Goal: Check status: Check status

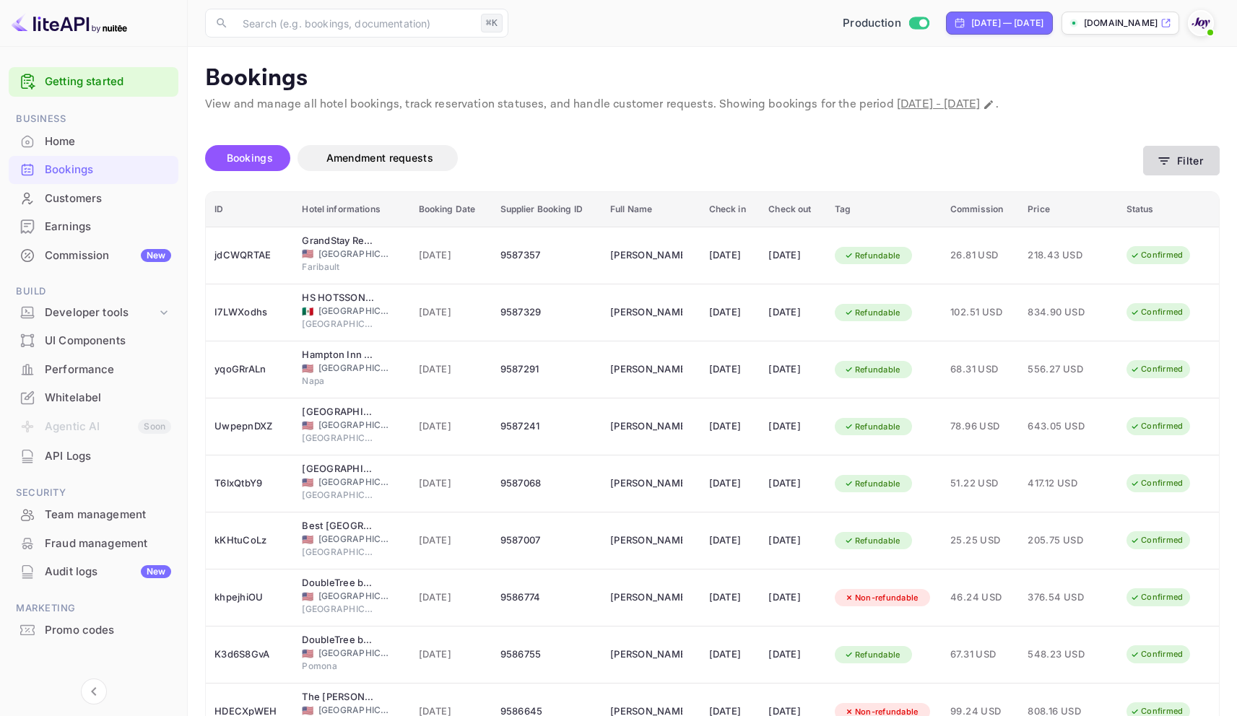
click at [1143, 166] on button "Filter" at bounding box center [1181, 161] width 77 height 30
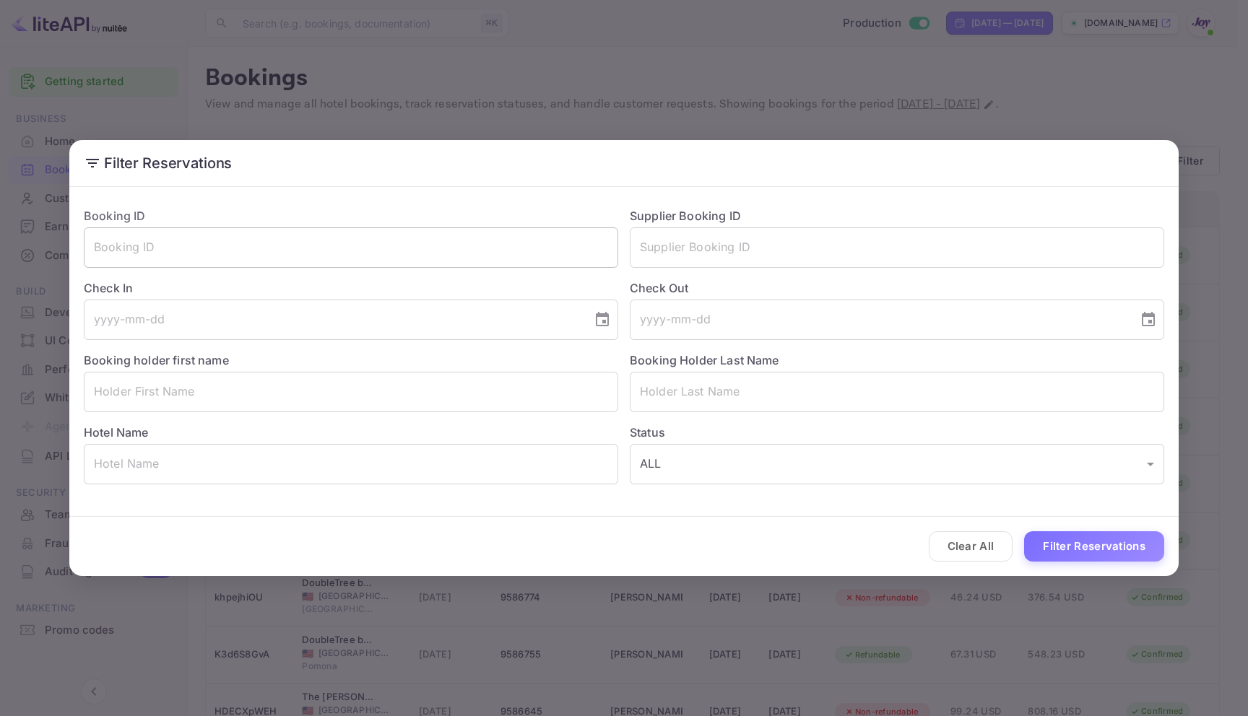
click at [343, 254] on input "text" at bounding box center [351, 247] width 534 height 40
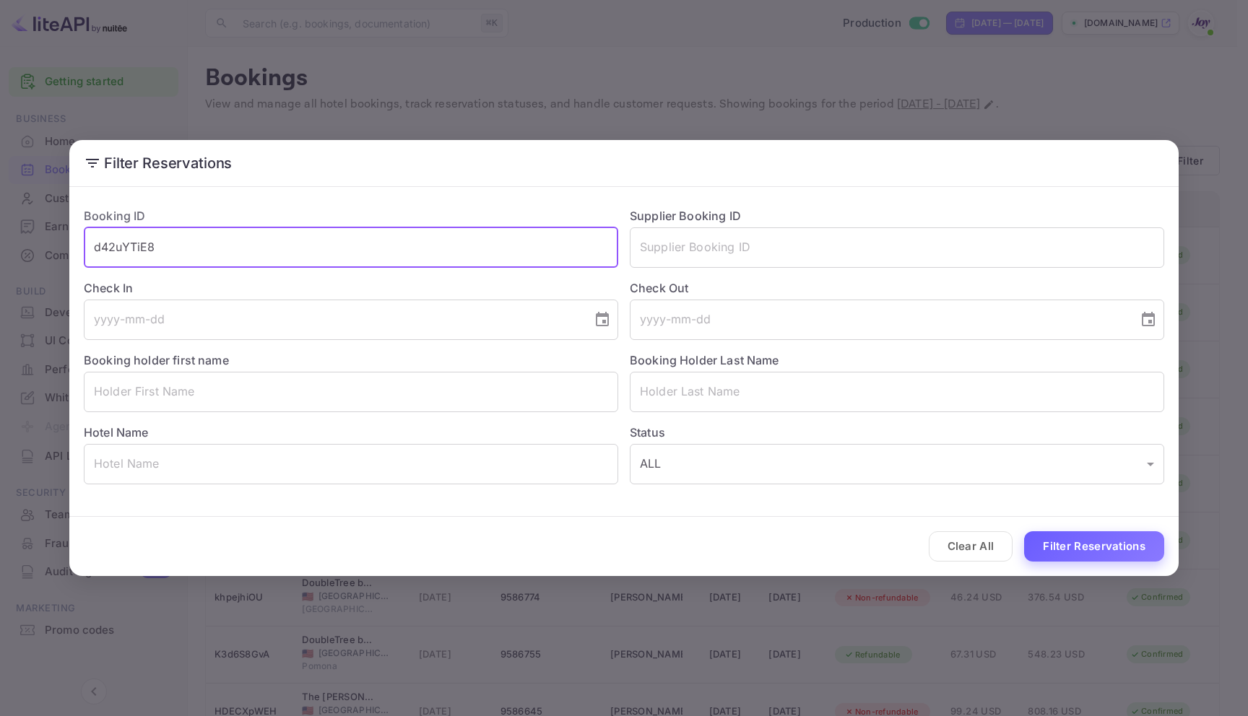
type input "d42uYTiE8"
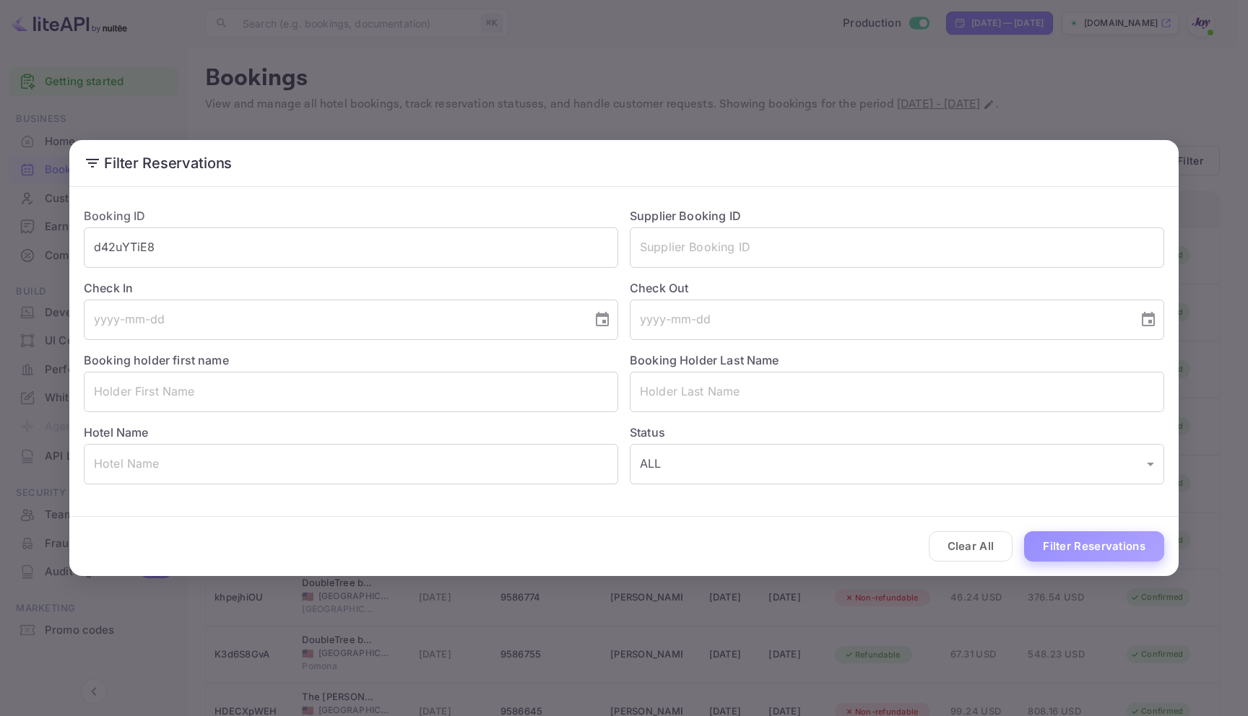
click at [1125, 558] on button "Filter Reservations" at bounding box center [1094, 547] width 140 height 31
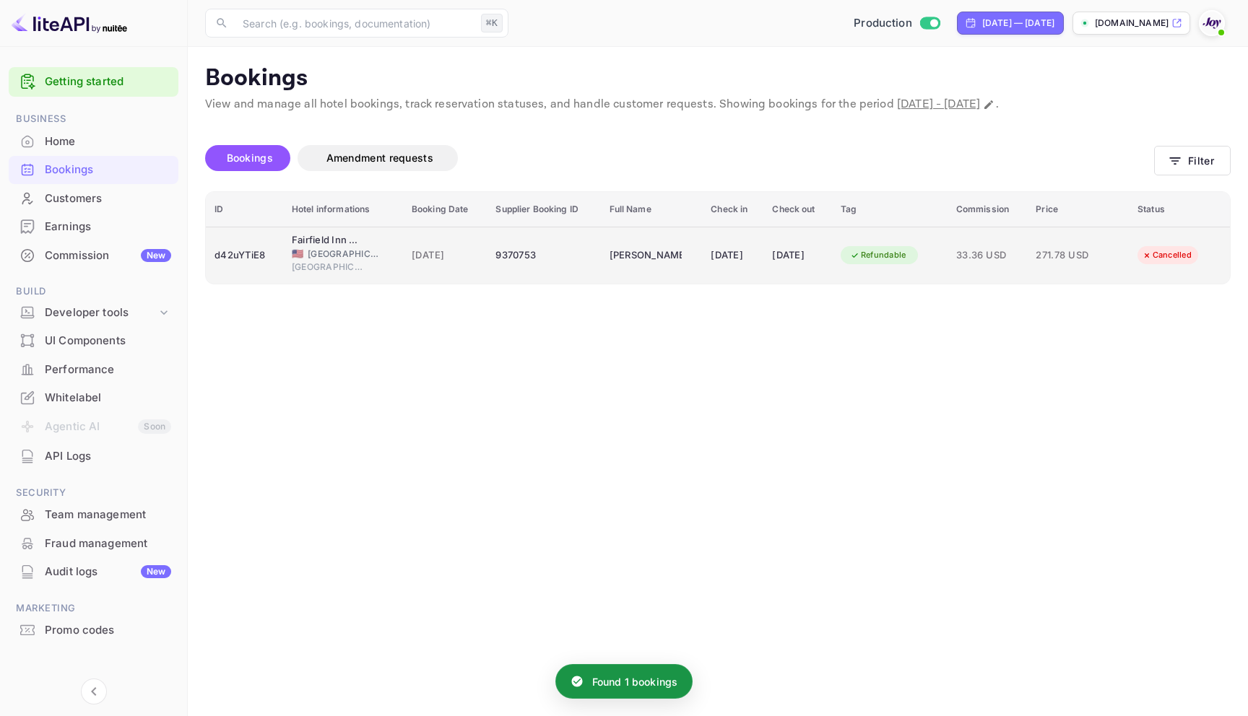
click at [571, 254] on div "9370753" at bounding box center [543, 255] width 96 height 23
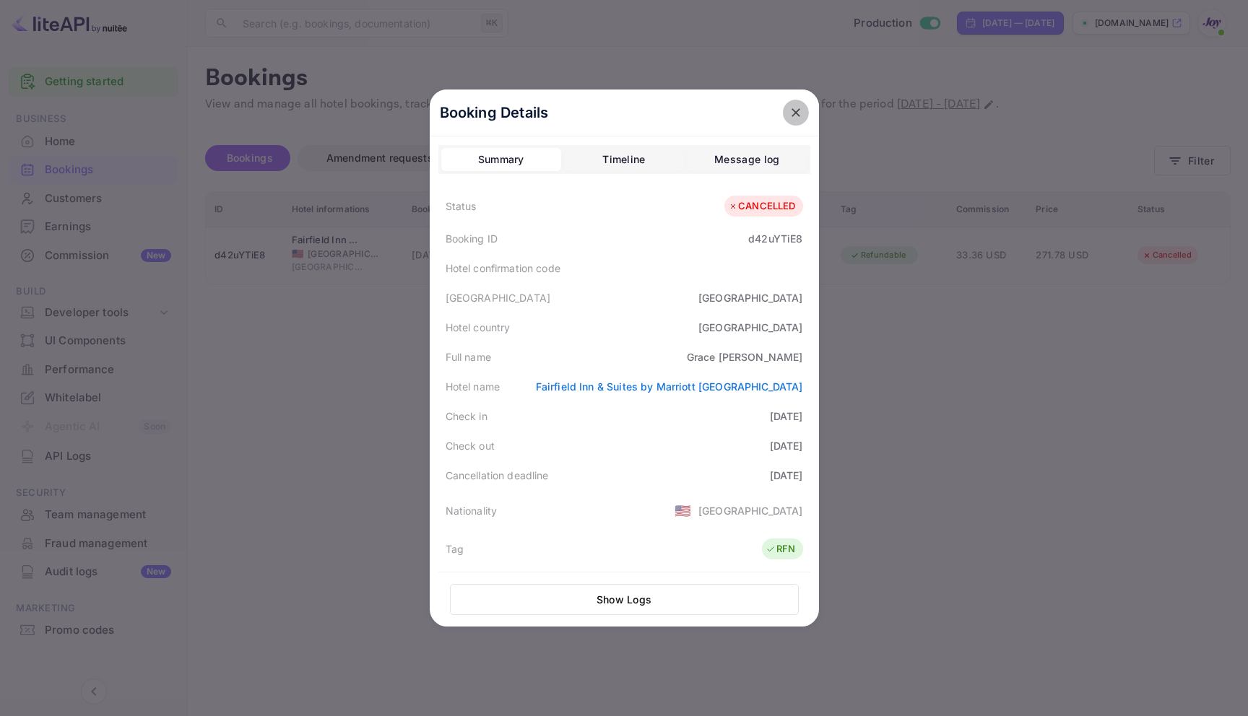
click at [783, 114] on button "close" at bounding box center [796, 113] width 26 height 26
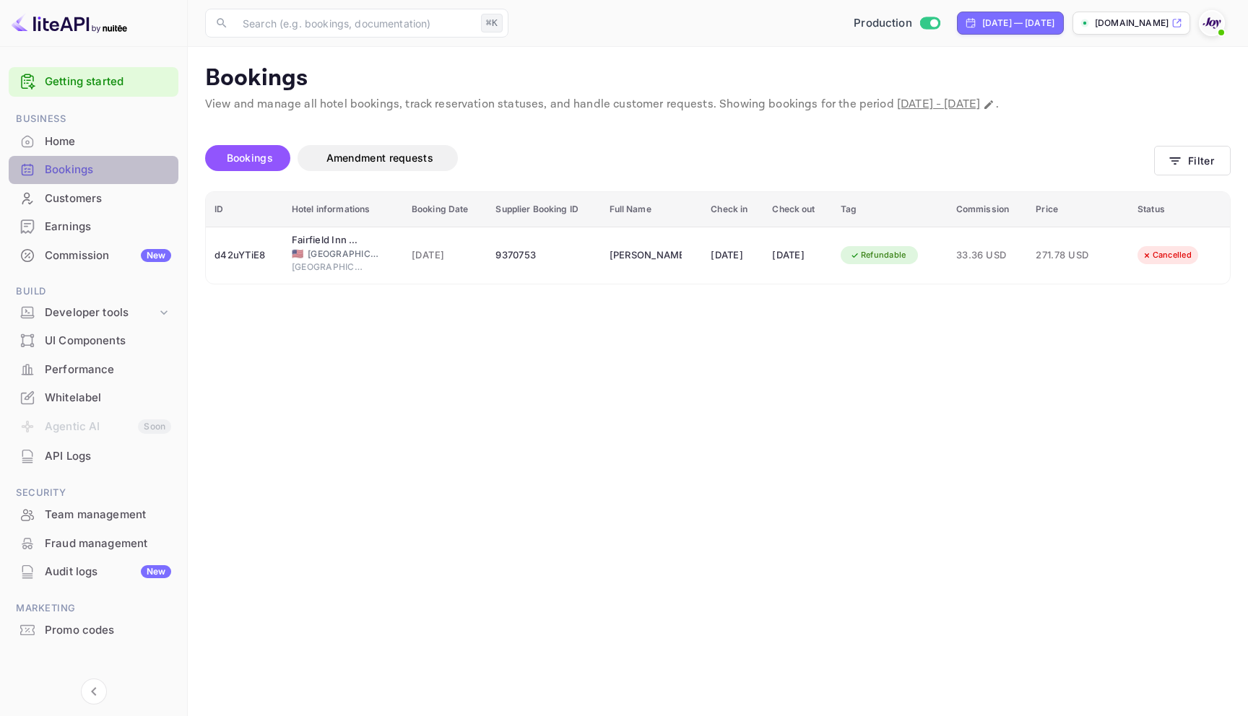
click at [83, 164] on div "Bookings" at bounding box center [108, 170] width 126 height 17
click at [51, 173] on div "Bookings" at bounding box center [108, 170] width 126 height 17
click at [1195, 160] on button "Filter" at bounding box center [1192, 161] width 77 height 30
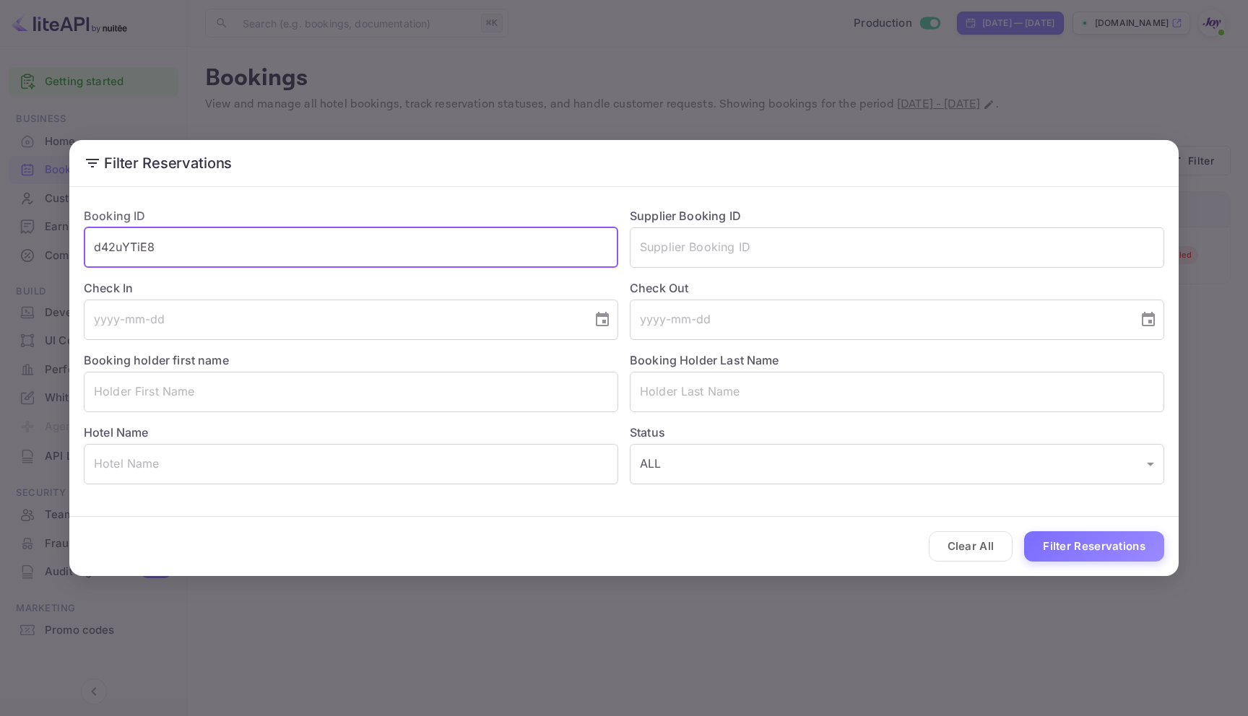
drag, startPoint x: 167, startPoint y: 253, endPoint x: 26, endPoint y: 233, distance: 142.3
click at [26, 233] on div "Filter Reservations Booking ID d42uYTiE8 ​ Supplier Booking ID ​ Check In ​ Che…" at bounding box center [624, 358] width 1248 height 716
click at [696, 246] on input "text" at bounding box center [897, 247] width 534 height 40
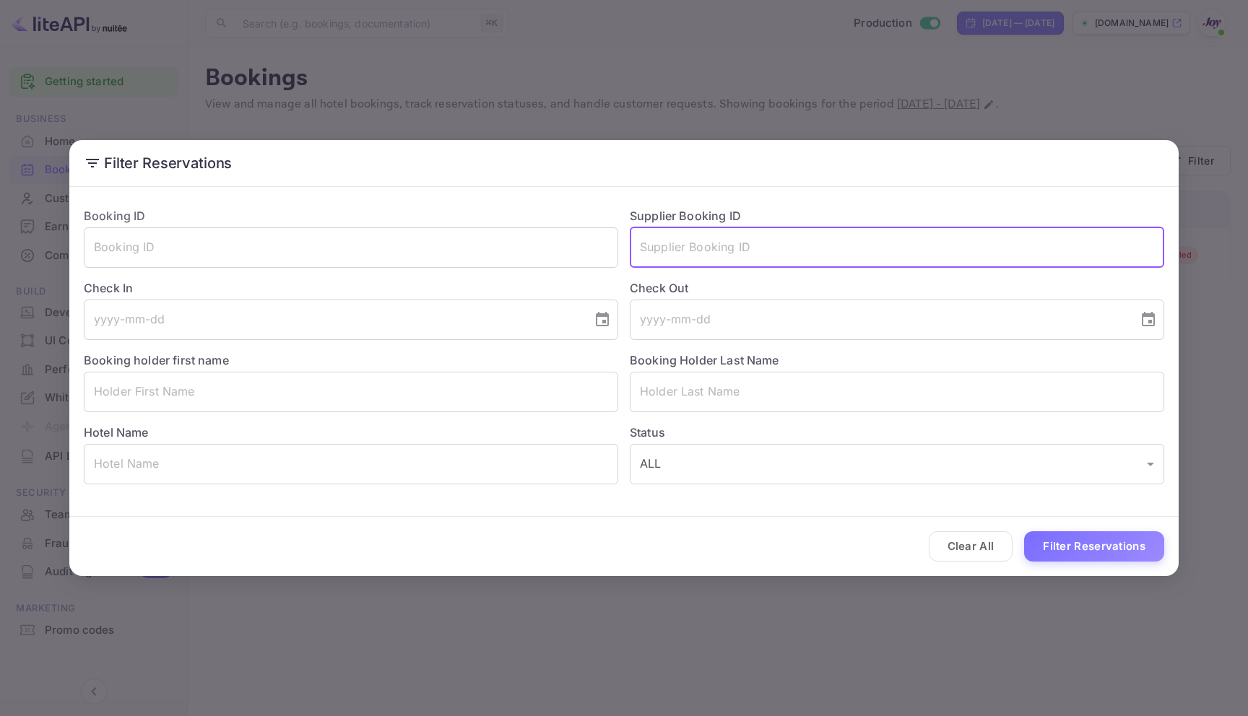
paste input "9246361"
type input "9246361"
click at [1024, 532] on button "Filter Reservations" at bounding box center [1094, 547] width 140 height 31
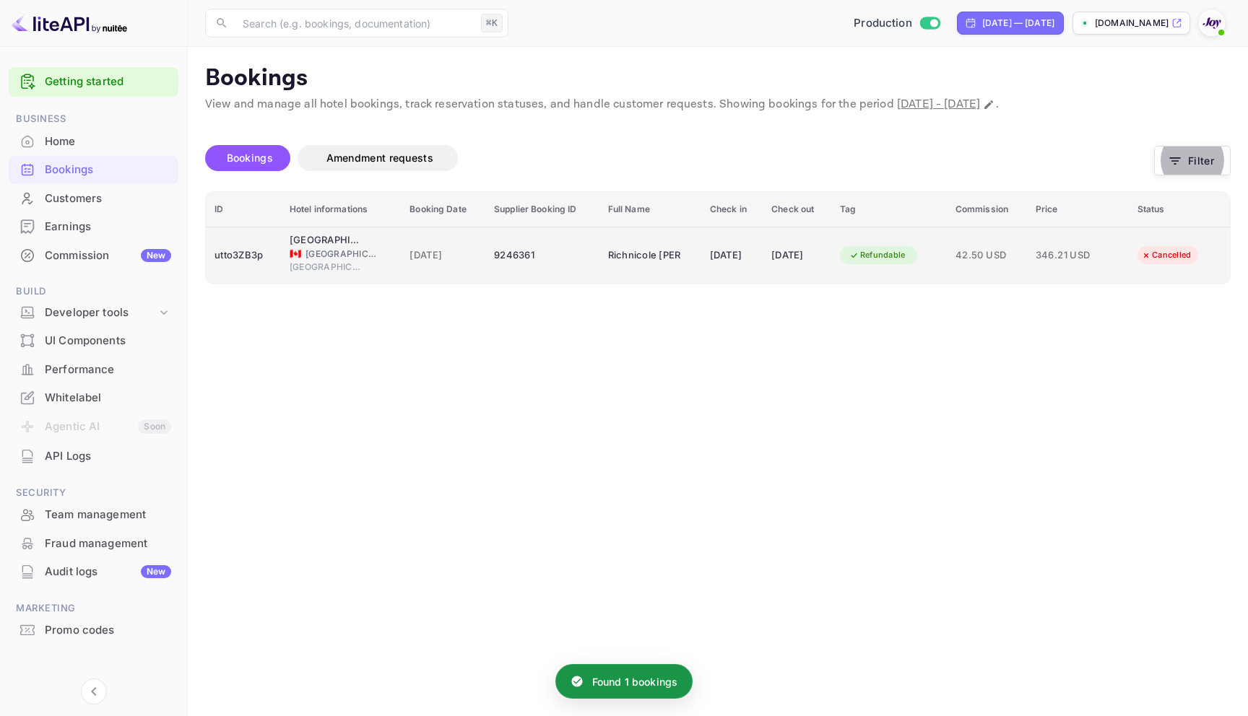
click at [573, 252] on div "9246361" at bounding box center [542, 255] width 97 height 23
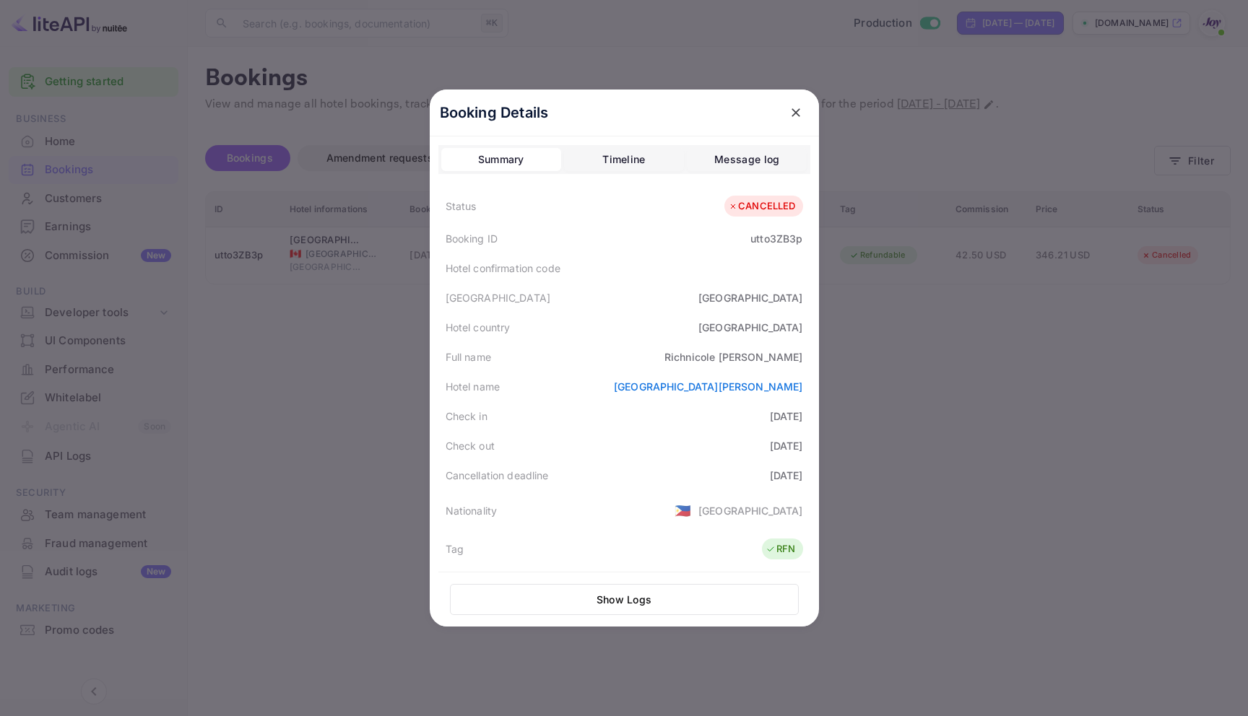
click at [619, 594] on button "Show Logs" at bounding box center [624, 599] width 349 height 31
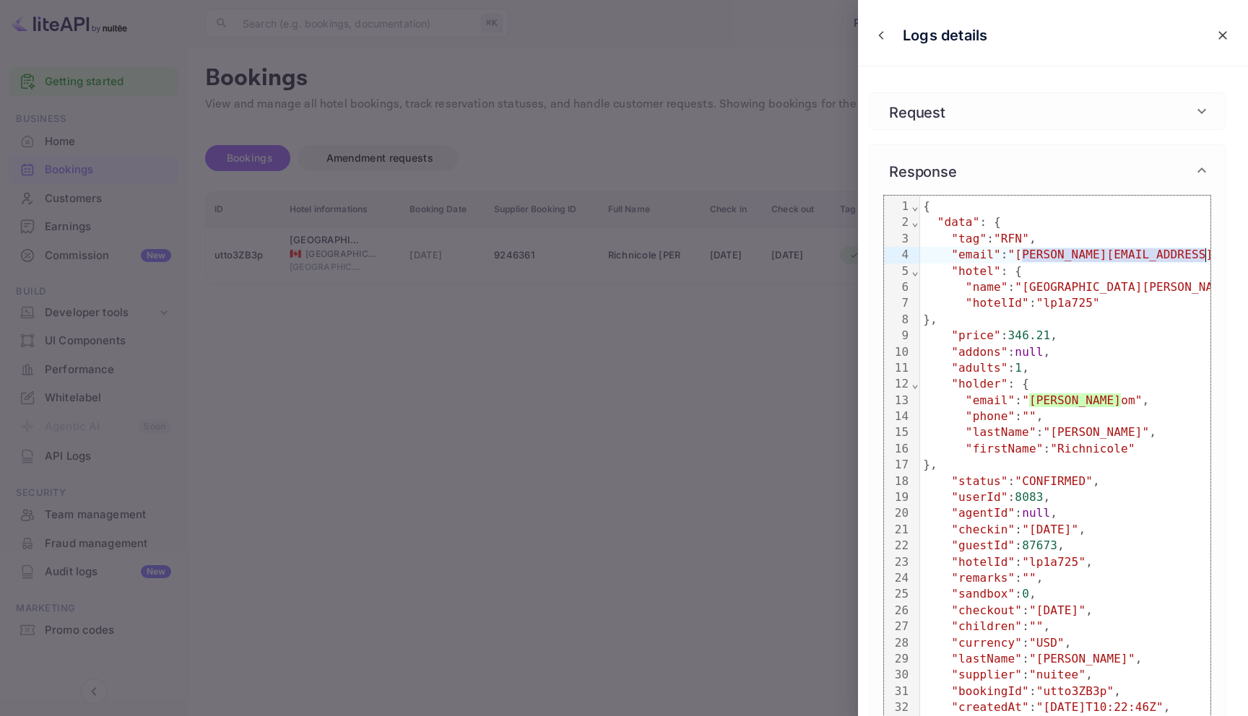
scroll to position [0, 27]
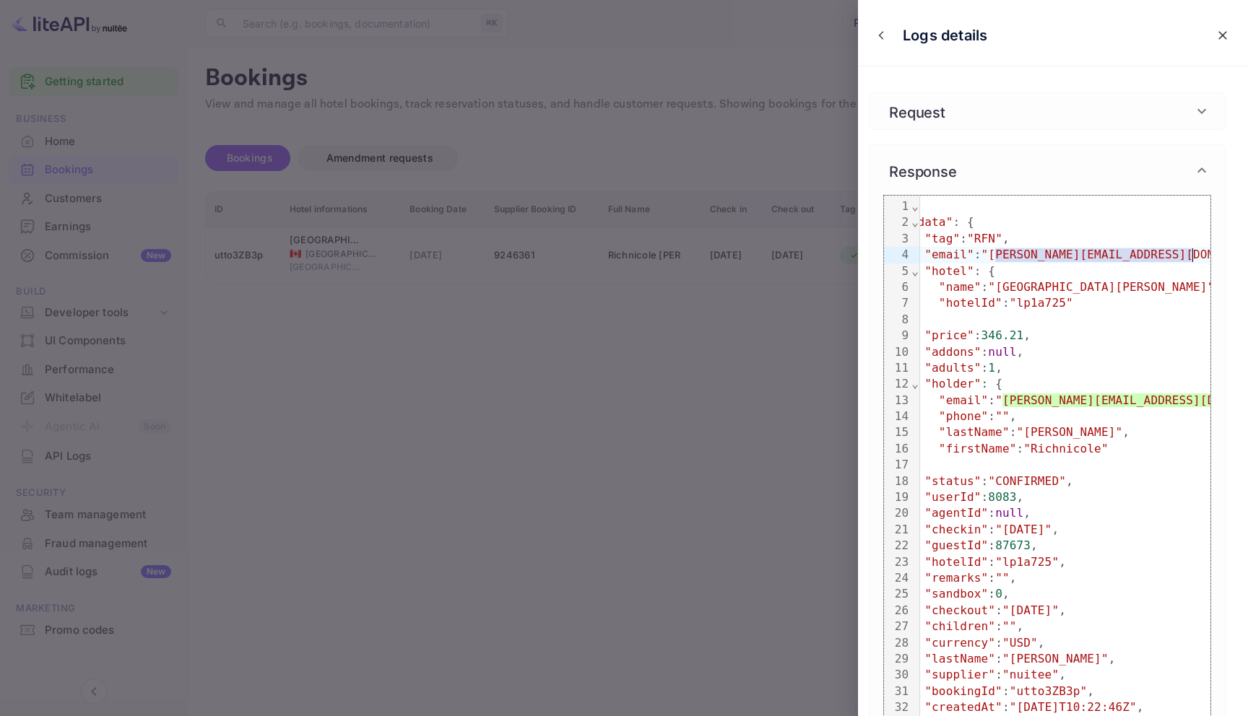
drag, startPoint x: 1023, startPoint y: 261, endPoint x: 1194, endPoint y: 262, distance: 170.4
click at [1194, 262] on div ""email" : "[PERSON_NAME][EMAIL_ADDRESS][DOMAIN_NAME]" ," at bounding box center [1100, 255] width 414 height 16
copy span "[PERSON_NAME][EMAIL_ADDRESS][DOMAIN_NAME]"
click at [764, 248] on div at bounding box center [624, 358] width 1248 height 716
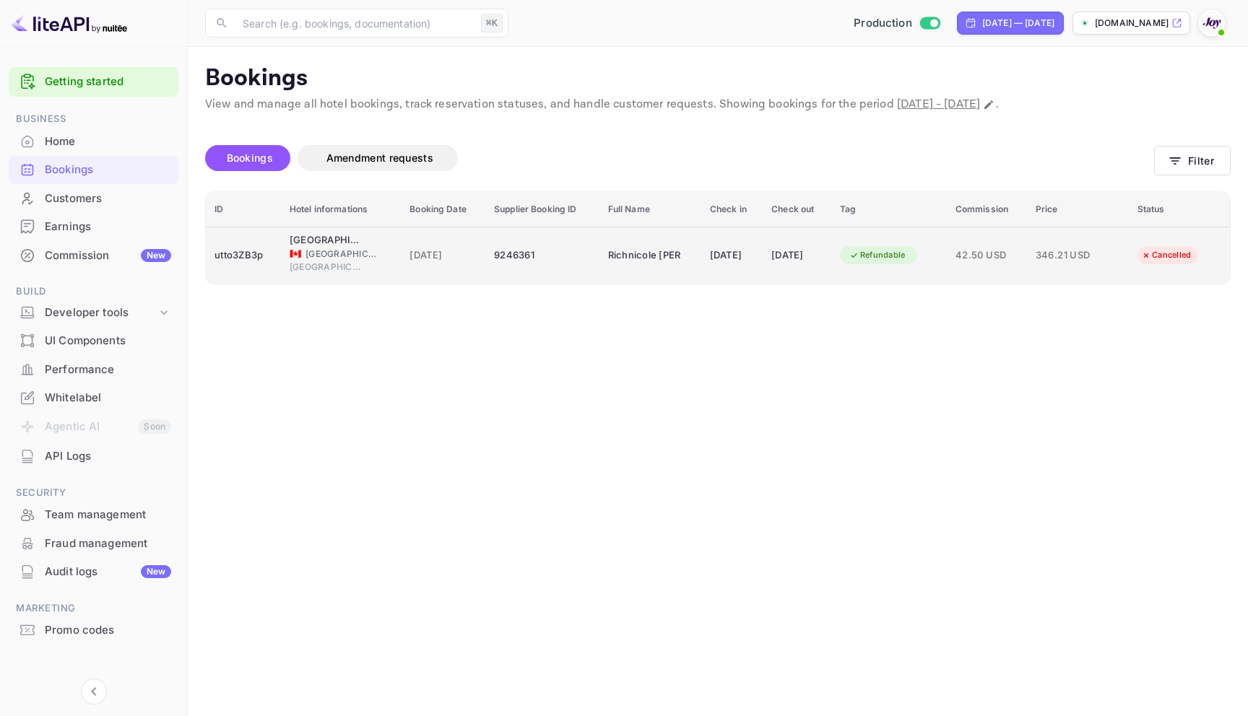
click at [753, 269] on td "[DATE]" at bounding box center [731, 255] width 61 height 57
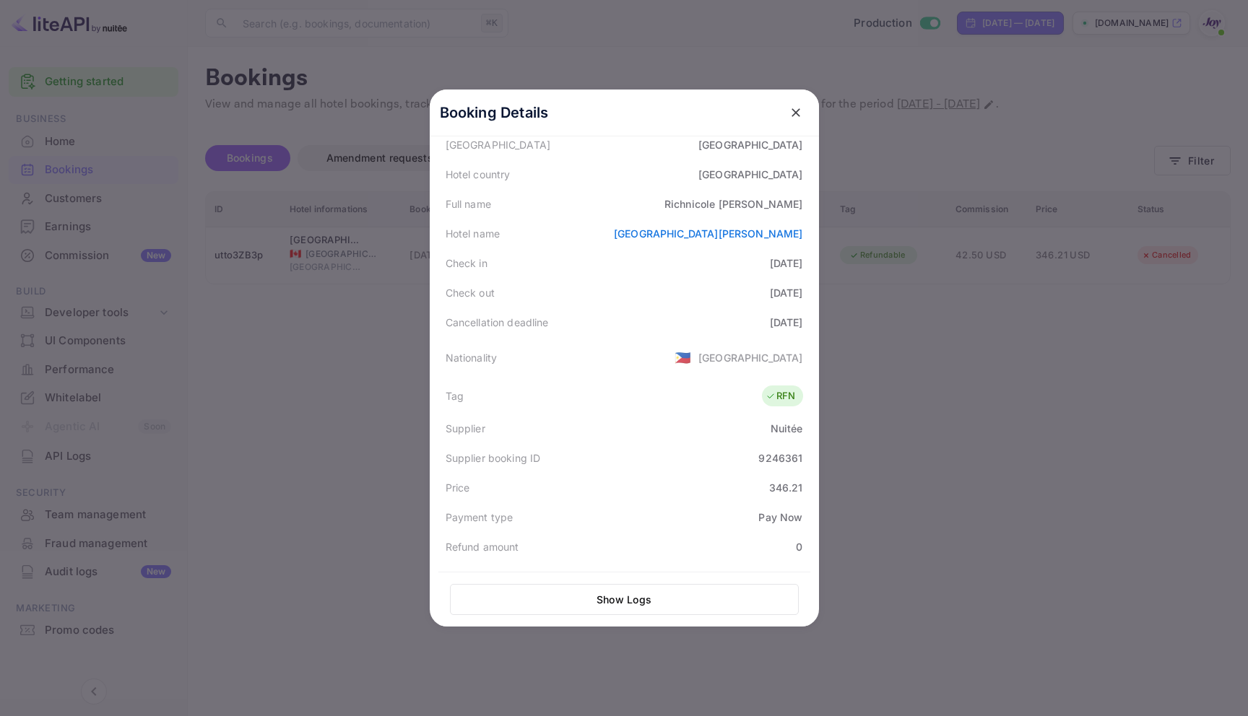
scroll to position [85, 0]
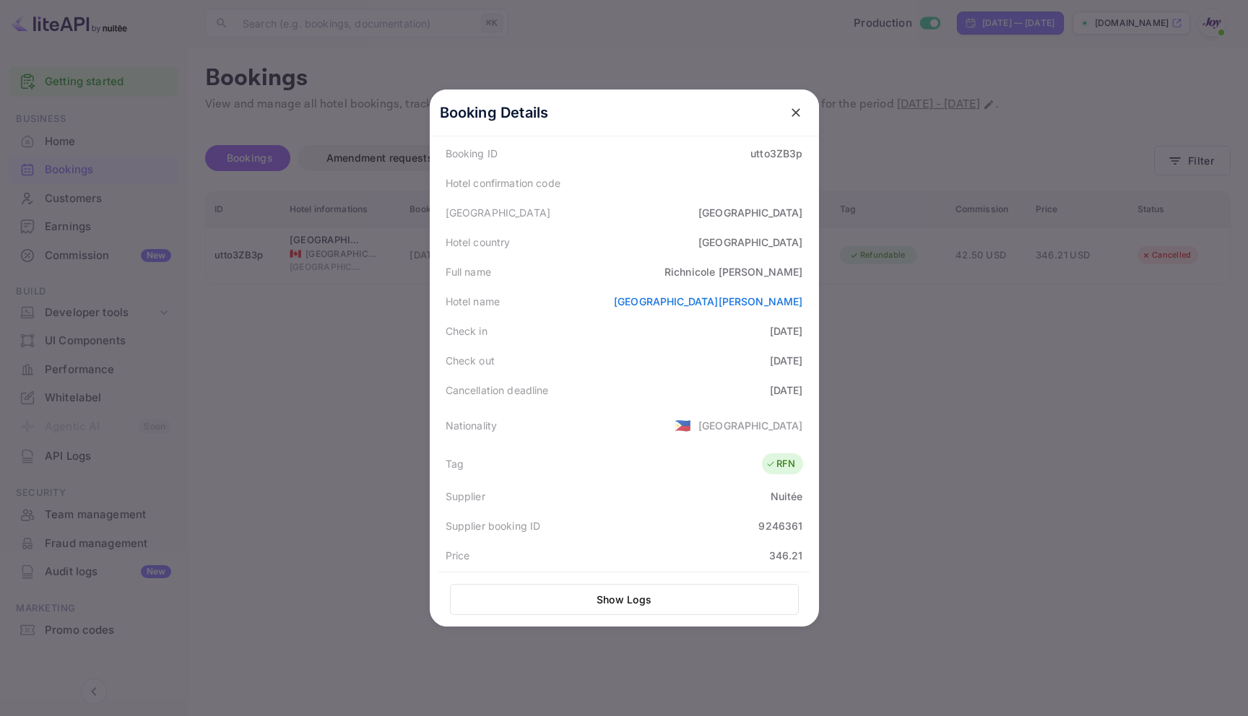
click at [1038, 539] on div at bounding box center [624, 358] width 1248 height 716
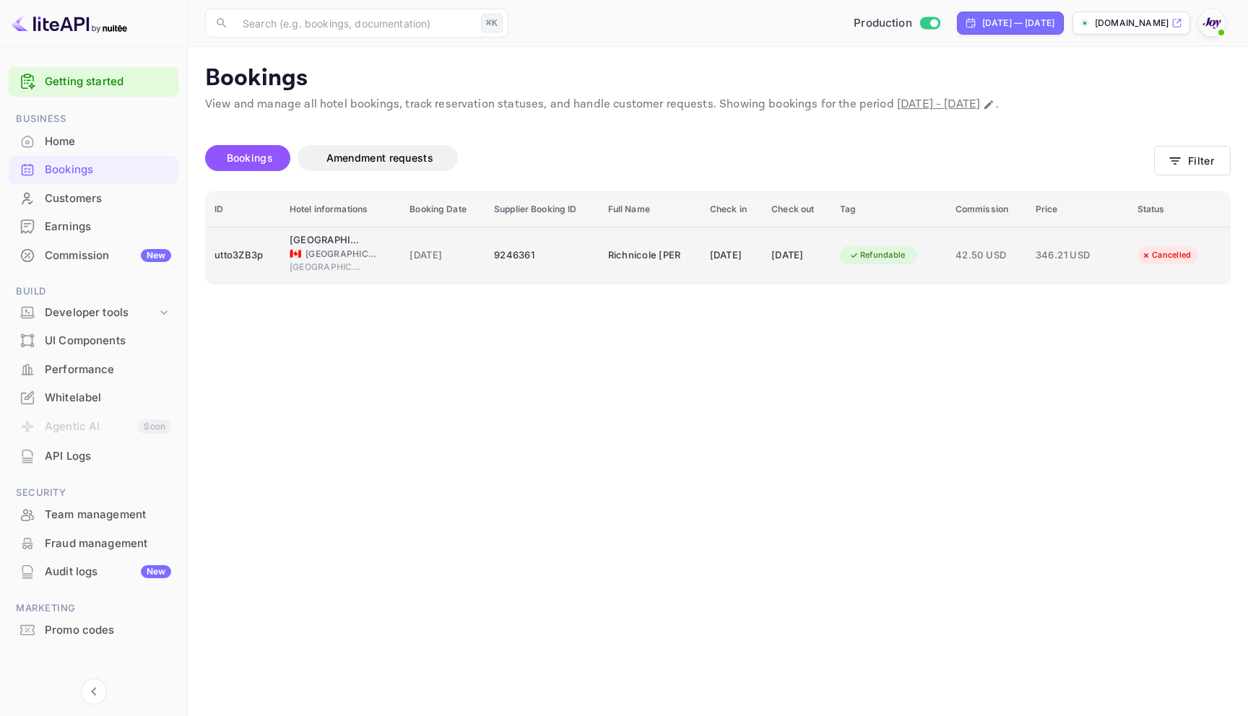
click at [497, 256] on div "9246361" at bounding box center [542, 255] width 97 height 23
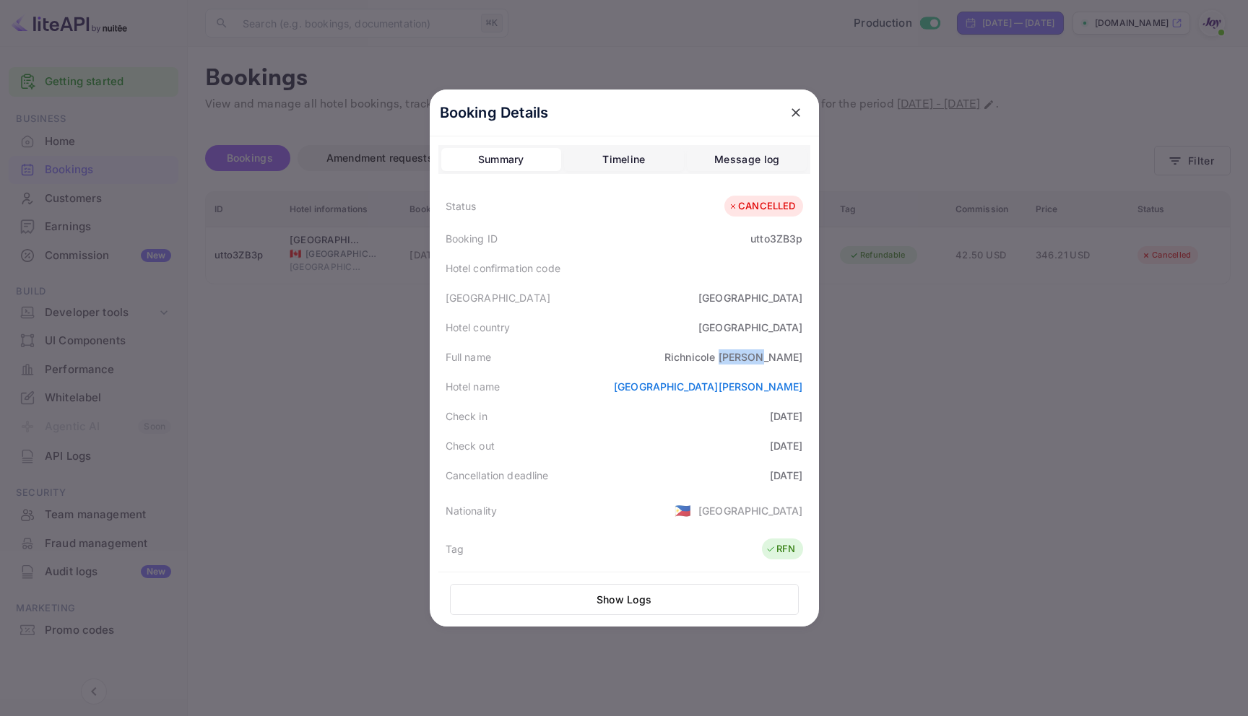
drag, startPoint x: 761, startPoint y: 362, endPoint x: 814, endPoint y: 362, distance: 52.7
click at [814, 362] on div "Booking Details Summary Timeline Message log Status CANCELLED Booking ID utto3Z…" at bounding box center [624, 358] width 389 height 537
copy div "[PERSON_NAME]"
click at [800, 117] on button "close" at bounding box center [796, 113] width 26 height 26
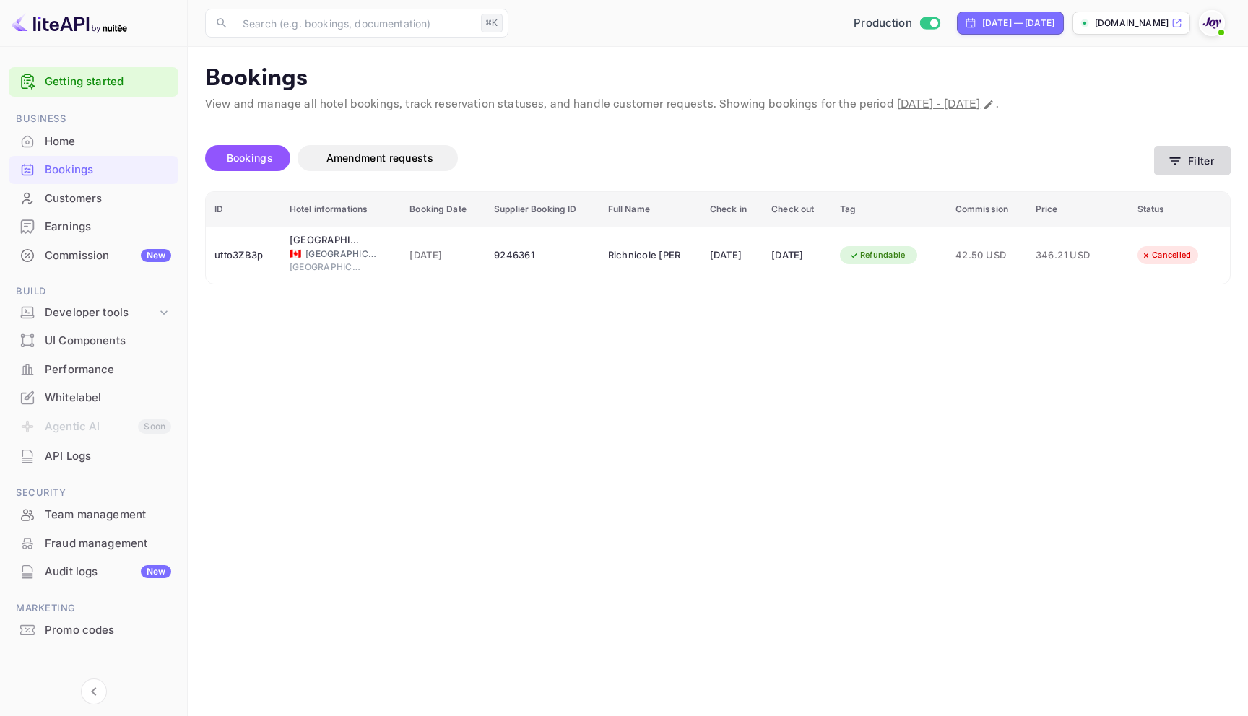
click at [1172, 155] on icon "button" at bounding box center [1175, 161] width 14 height 14
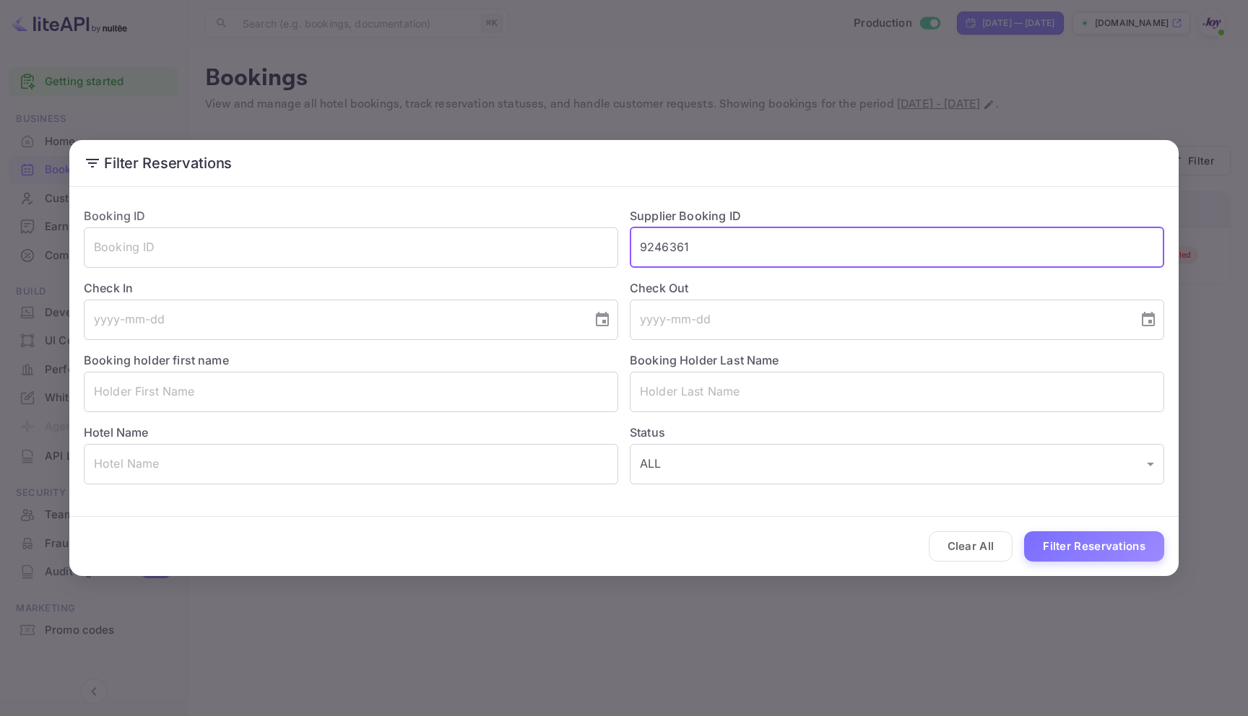
drag, startPoint x: 772, startPoint y: 241, endPoint x: 489, endPoint y: 219, distance: 284.0
click at [489, 219] on div "Booking ID ​ Supplier Booking ID 9246361 ​ Check In ​ Check Out ​ Booking holde…" at bounding box center [618, 340] width 1092 height 289
click at [799, 391] on input "text" at bounding box center [897, 392] width 534 height 40
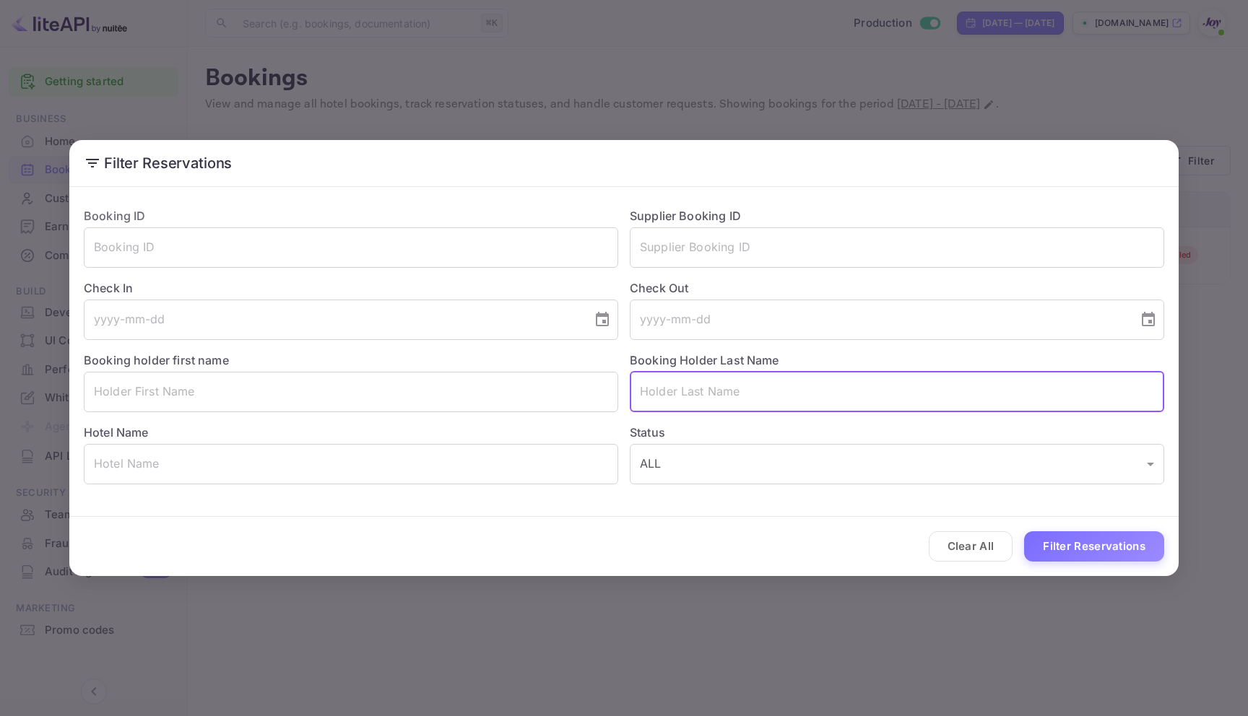
paste input "[PERSON_NAME]"
type input "[PERSON_NAME]"
click at [1102, 555] on button "Filter Reservations" at bounding box center [1094, 547] width 140 height 31
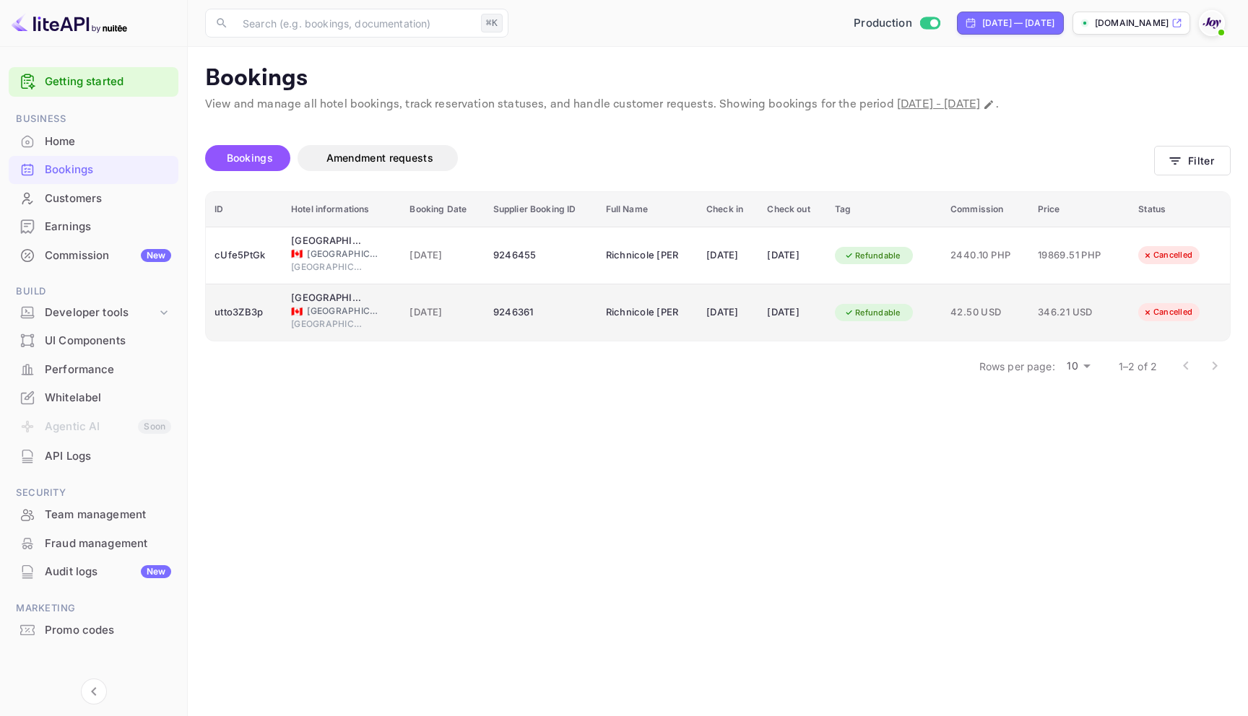
click at [513, 323] on div "9246361" at bounding box center [540, 312] width 95 height 23
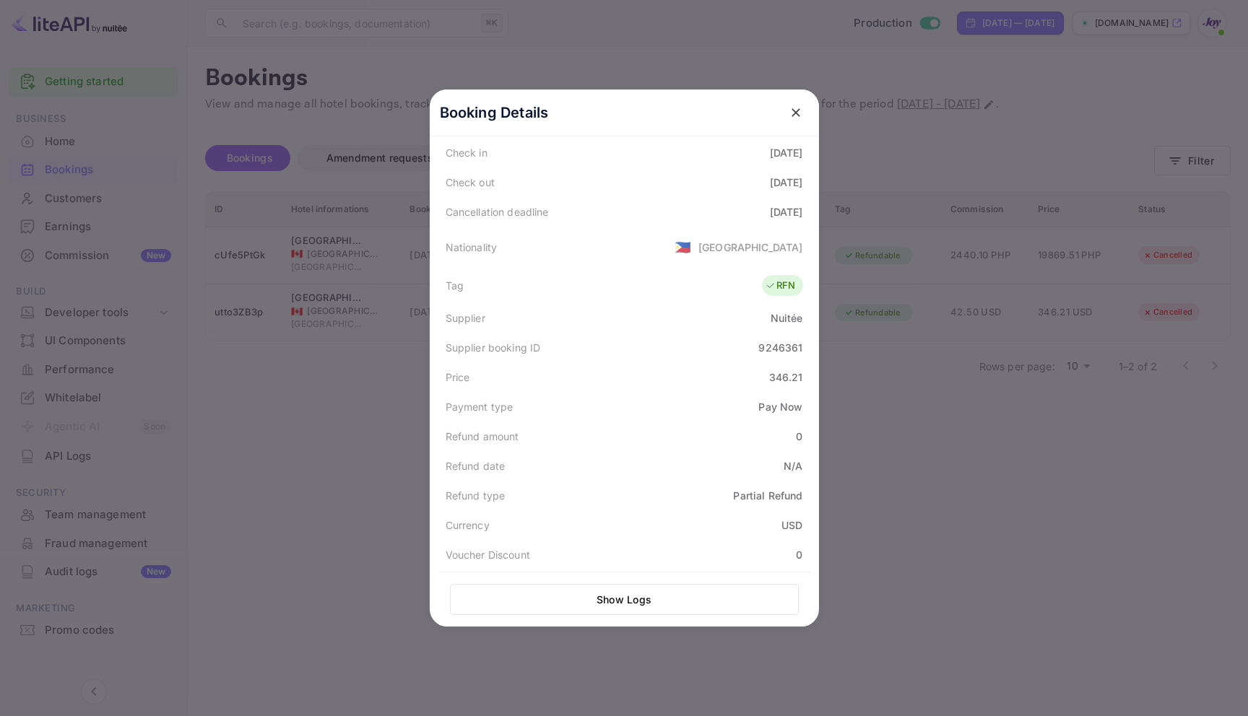
scroll to position [246, 0]
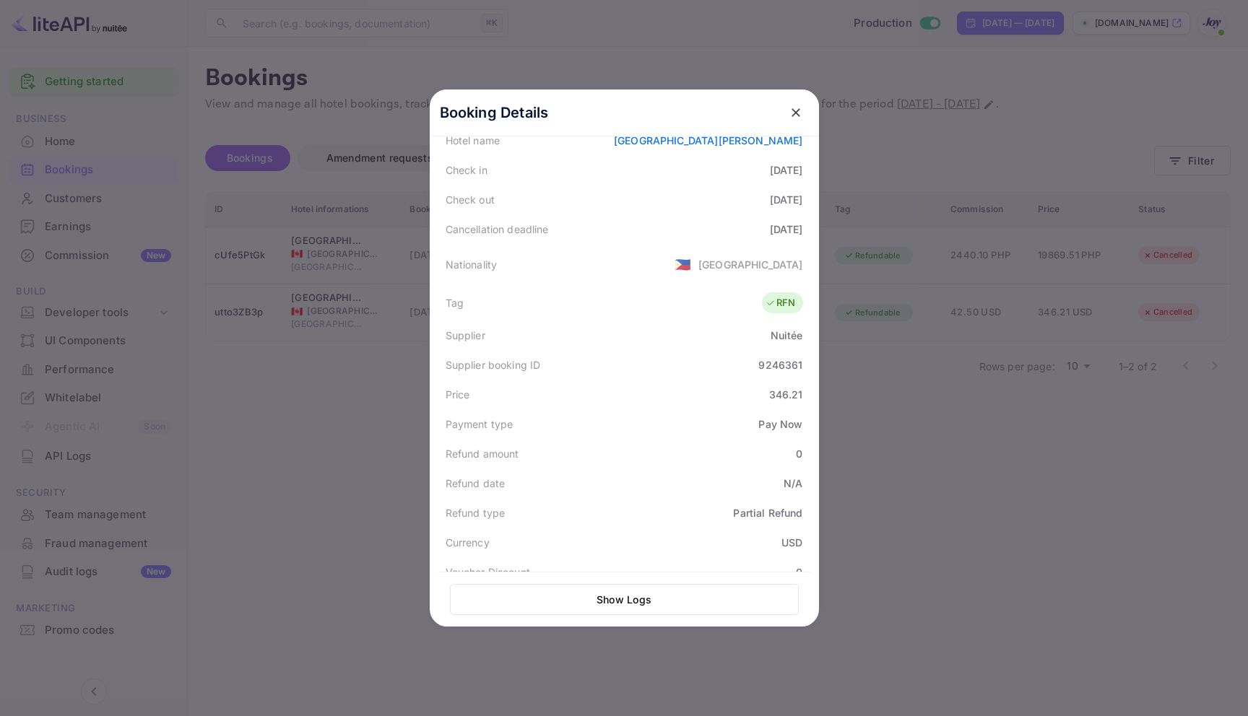
click at [775, 109] on div "Booking Details" at bounding box center [624, 113] width 389 height 47
click at [783, 109] on button "close" at bounding box center [796, 113] width 26 height 26
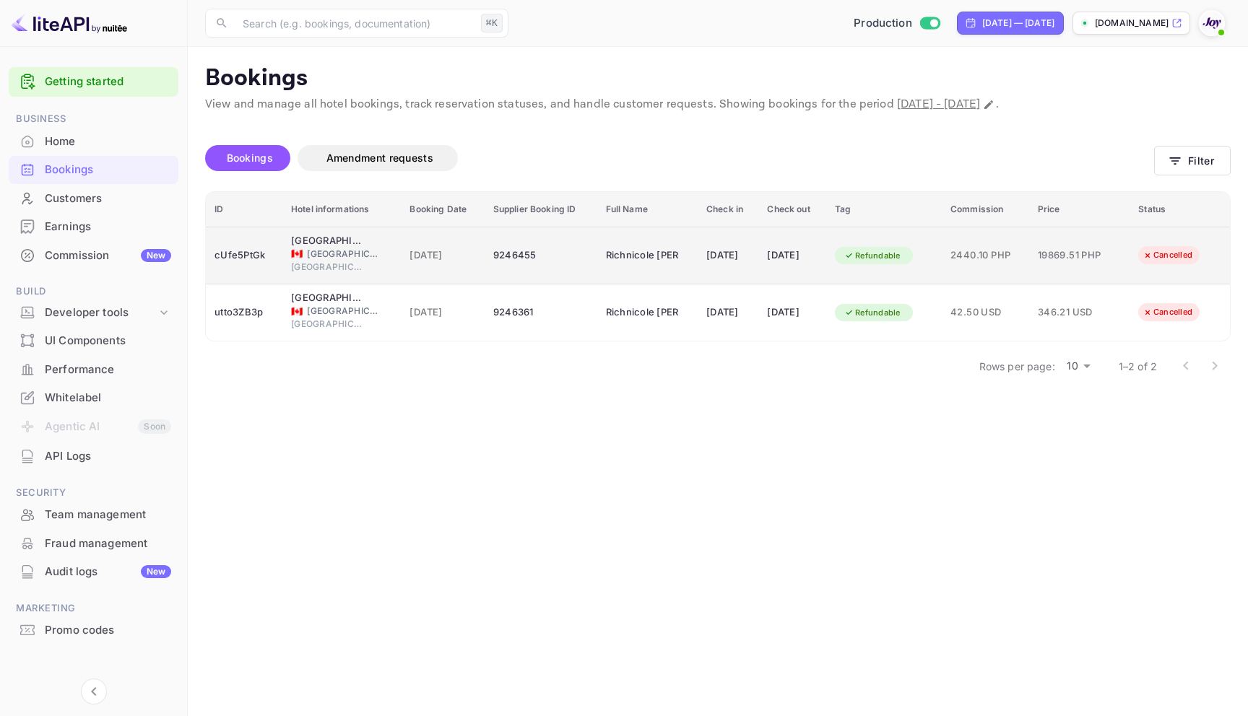
click at [567, 264] on div "9246455" at bounding box center [540, 255] width 95 height 23
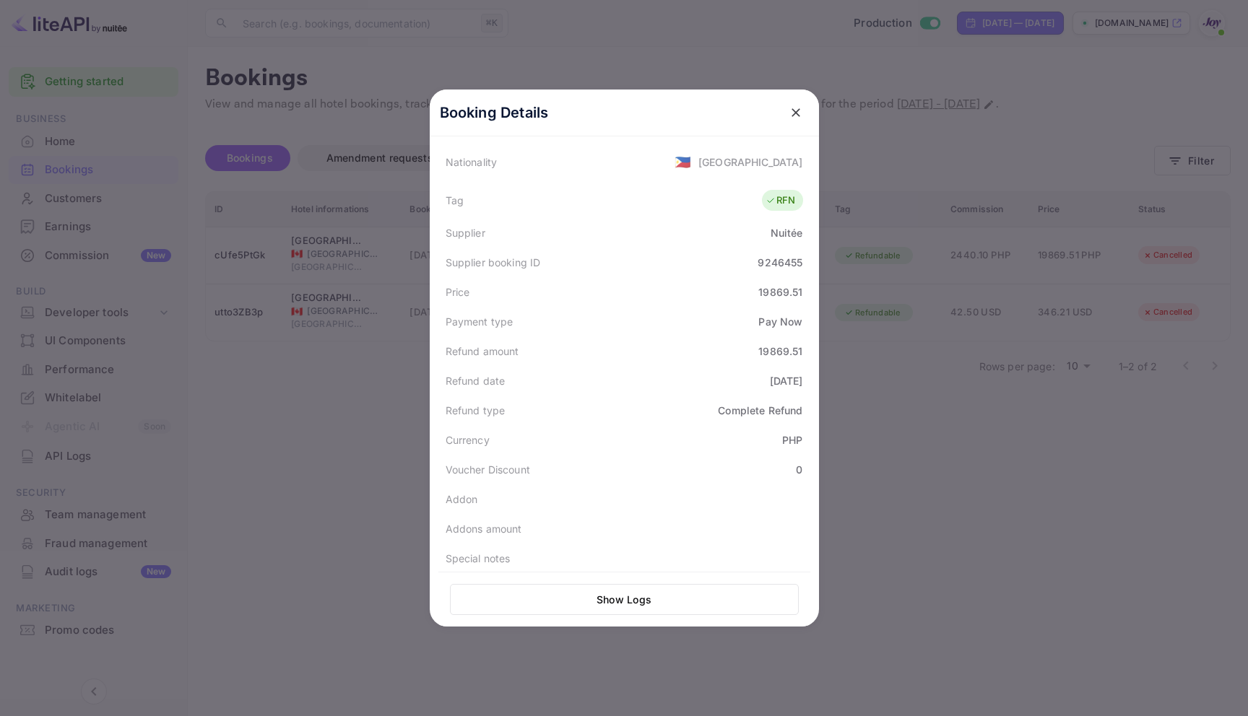
scroll to position [355, 0]
click at [783, 105] on button "close" at bounding box center [796, 113] width 26 height 26
